Goal: Find specific fact: Find contact information

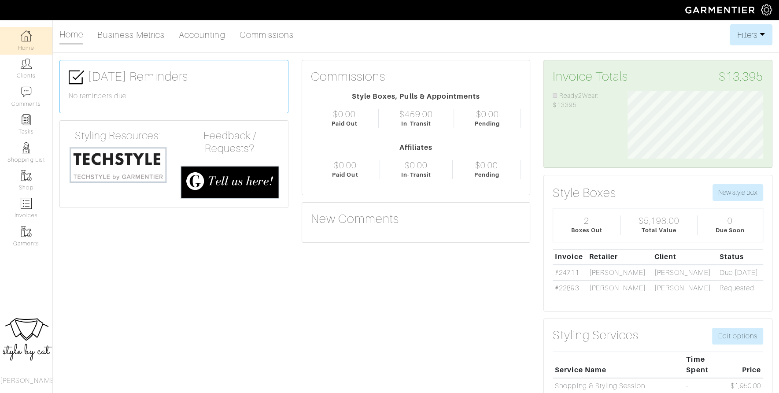
scroll to position [68, 149]
click at [577, 269] on link "#24711" at bounding box center [567, 273] width 24 height 8
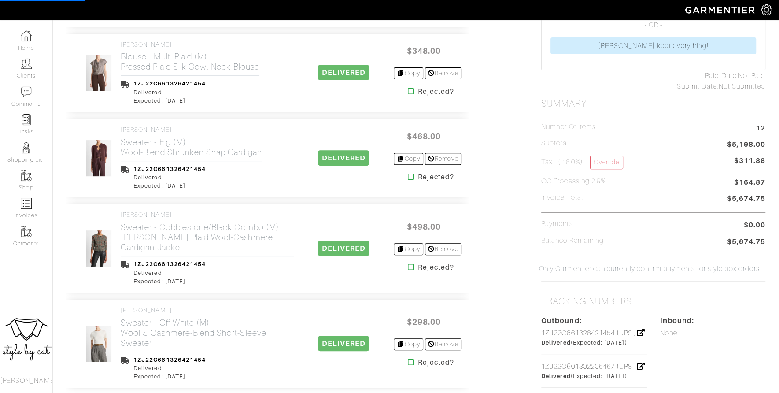
scroll to position [309, 0]
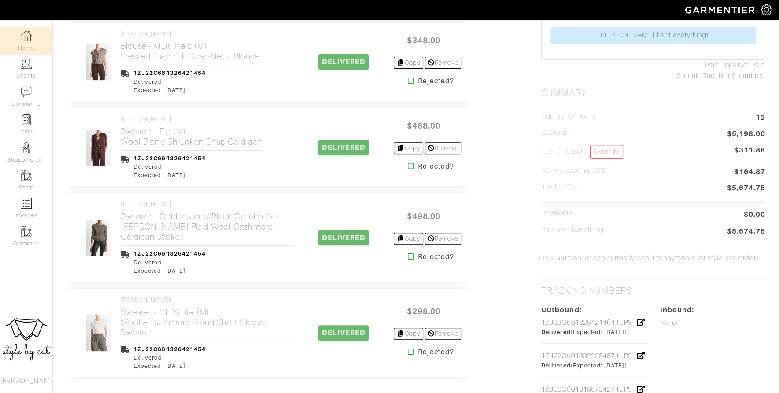
click at [28, 41] on link "Home" at bounding box center [26, 41] width 52 height 28
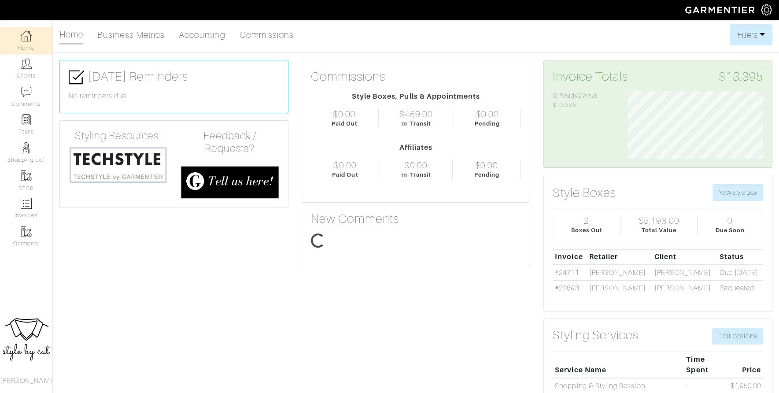
scroll to position [68, 149]
click at [19, 73] on link "Clients" at bounding box center [26, 69] width 52 height 28
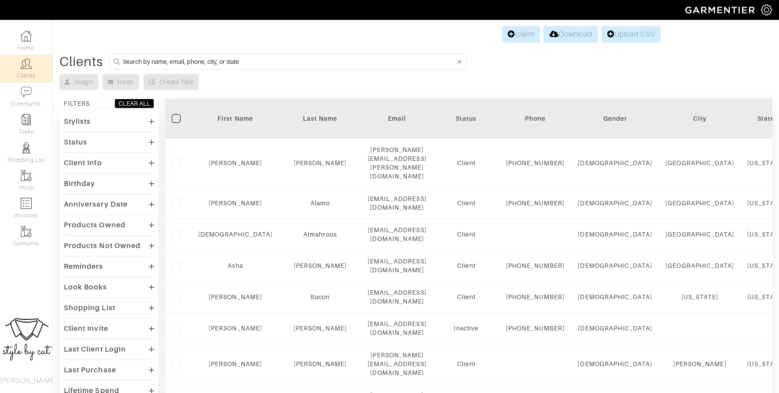
click at [278, 58] on input at bounding box center [289, 61] width 333 height 11
type input "rebecca"
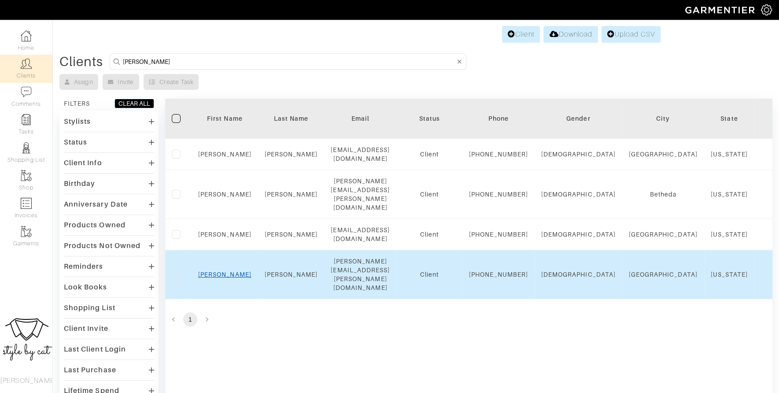
click at [226, 277] on link "Rebecca" at bounding box center [224, 274] width 53 height 7
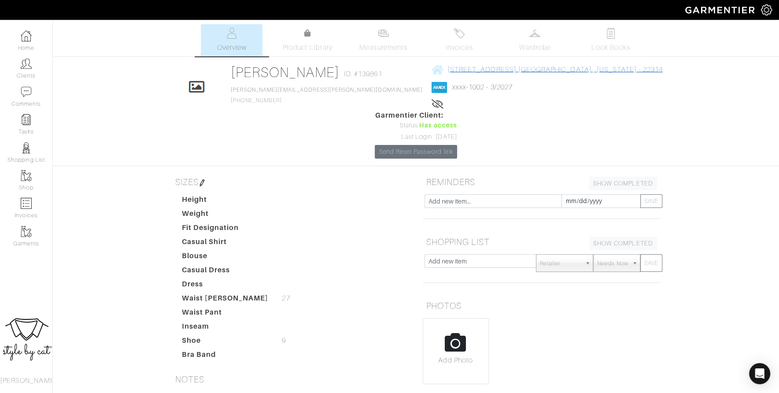
click at [448, 71] on span "[STREET_ADDRESS] [GEOGRAPHIC_DATA] , [US_STATE] - 22314" at bounding box center [555, 70] width 215 height 8
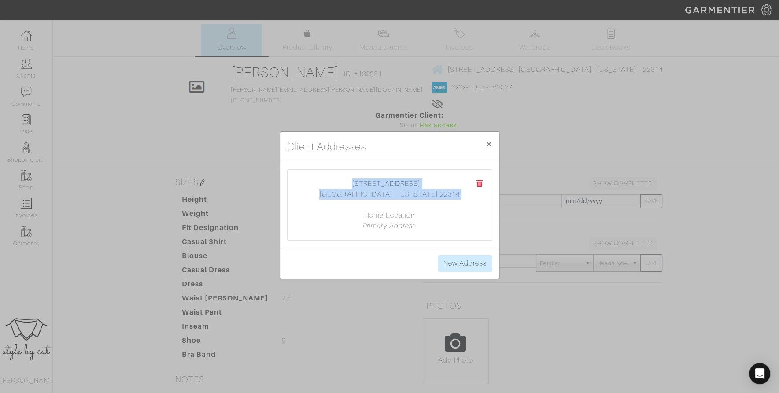
drag, startPoint x: 373, startPoint y: 181, endPoint x: 438, endPoint y: 200, distance: 67.4
click at [438, 200] on center "[STREET_ADDRESS] [GEOGRAPHIC_DATA] , [US_STATE] 22314 Home Location Primary Add…" at bounding box center [390, 204] width 187 height 53
copy center "[STREET_ADDRESS][US_STATE]"
click at [491, 146] on span "×" at bounding box center [489, 144] width 7 height 12
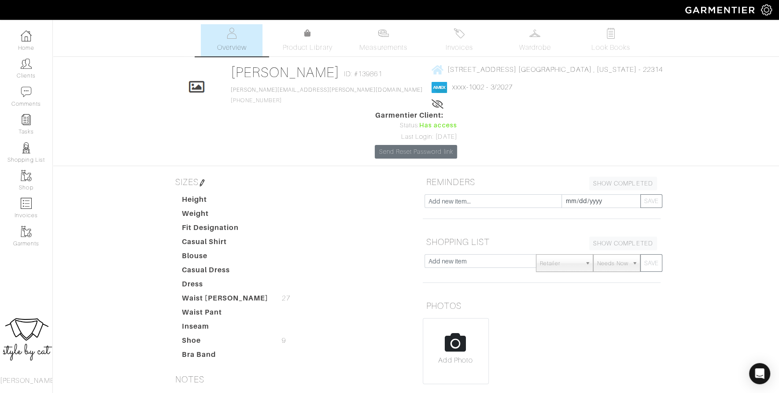
click at [625, 318] on div "Add Photo" at bounding box center [542, 351] width 238 height 66
click at [19, 37] on link "Home" at bounding box center [26, 41] width 52 height 28
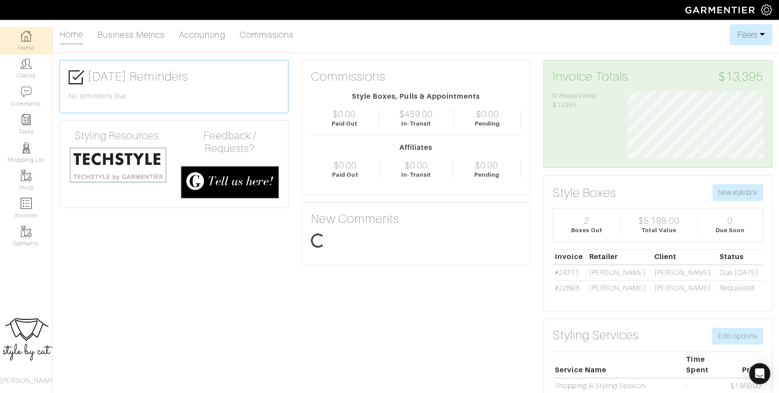
scroll to position [68, 149]
